Goal: Information Seeking & Learning: Learn about a topic

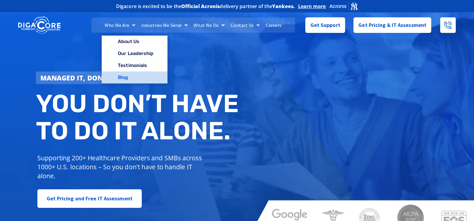
click at [126, 75] on link "Blog" at bounding box center [134, 77] width 65 height 12
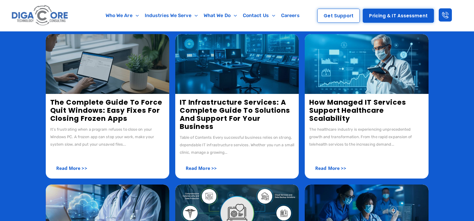
scroll to position [120, 0]
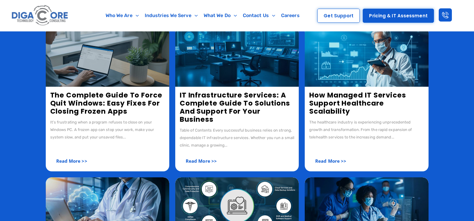
click at [91, 102] on link "The Complete Guide to Force Quit Windows: Easy Fixes for Closing Frozen Apps" at bounding box center [106, 103] width 112 height 26
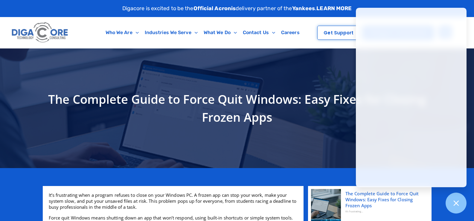
drag, startPoint x: 460, startPoint y: 203, endPoint x: 423, endPoint y: 182, distance: 42.6
click at [460, 203] on div at bounding box center [456, 203] width 21 height 21
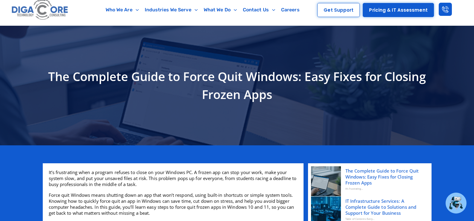
scroll to position [60, 0]
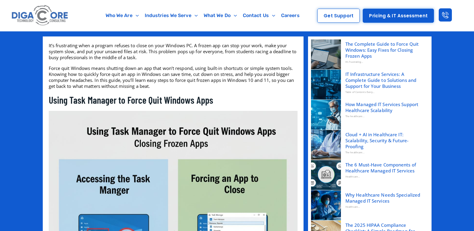
scroll to position [2305, 0]
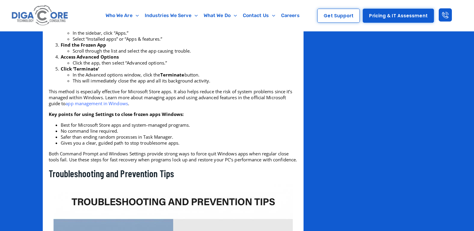
click at [95, 106] on link "app management in Windows" at bounding box center [96, 103] width 62 height 6
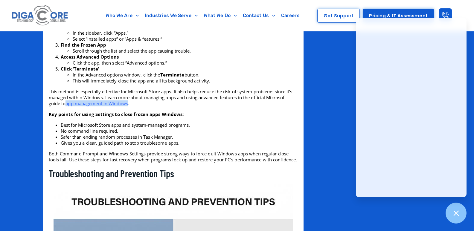
drag, startPoint x: 66, startPoint y: 114, endPoint x: 129, endPoint y: 114, distance: 62.8
click at [129, 106] on p "This method is especially effective for Microsoft Store apps. It also helps red…" at bounding box center [173, 98] width 249 height 18
copy p "app management in Windows"
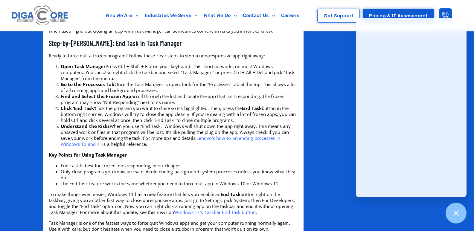
scroll to position [570, 0]
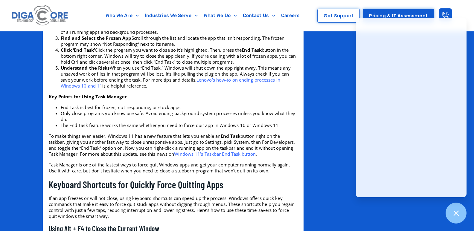
click at [211, 85] on span "Lenovo’s how-to on ending processes in Windows 10 and 11" at bounding box center [170, 83] width 219 height 12
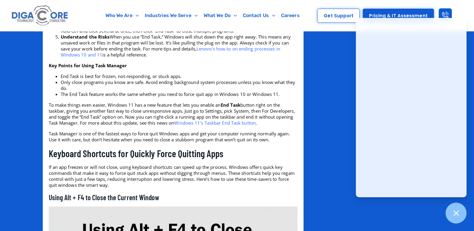
scroll to position [629, 0]
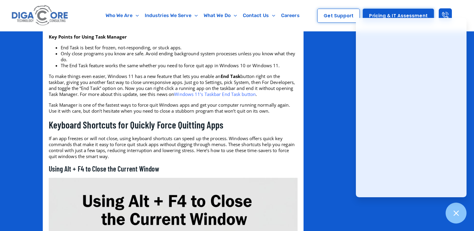
click at [235, 97] on link "Windows 11’s Taskbar End Task button" at bounding box center [215, 94] width 82 height 6
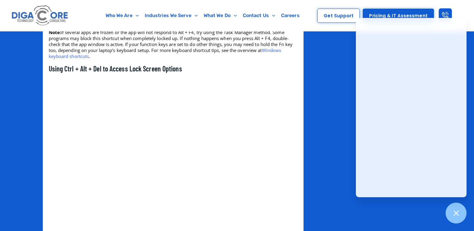
scroll to position [1108, 0]
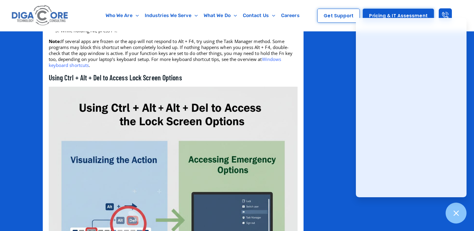
click at [279, 64] on span "Windows keyboard shortcuts" at bounding box center [165, 62] width 233 height 12
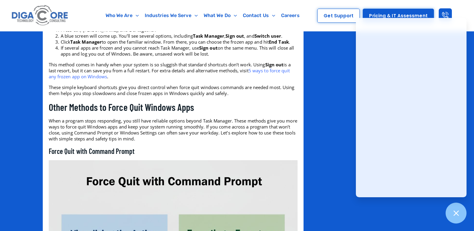
scroll to position [1437, 0]
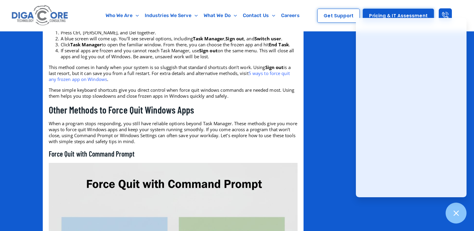
click at [268, 77] on span "5 ways to force quit any frozen app on Windows" at bounding box center [169, 76] width 241 height 12
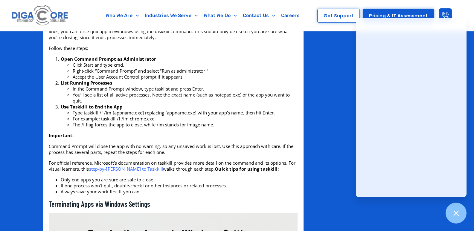
scroll to position [1915, 0]
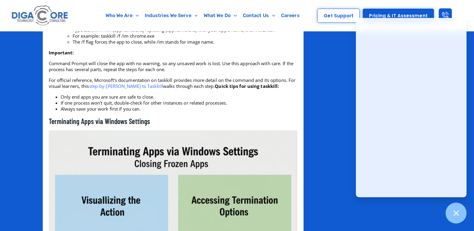
click at [125, 89] on link "step-by-step guide to Taskkill" at bounding box center [126, 86] width 74 height 6
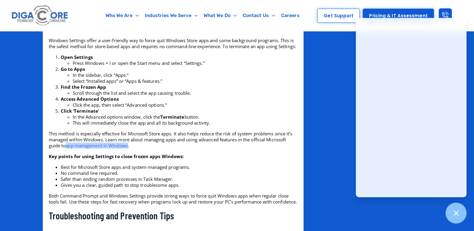
scroll to position [2304, 0]
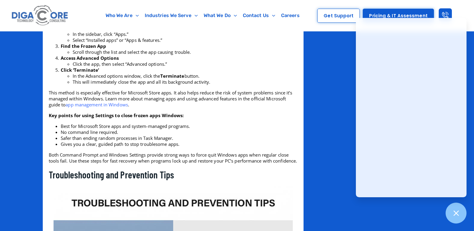
click at [168, 67] on li "Access Advanced Options Click the app, then select “Advanced options.”" at bounding box center [179, 61] width 237 height 12
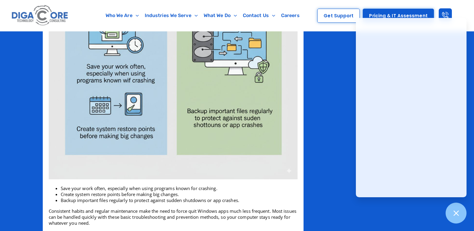
scroll to position [3141, 0]
